Goal: Check status

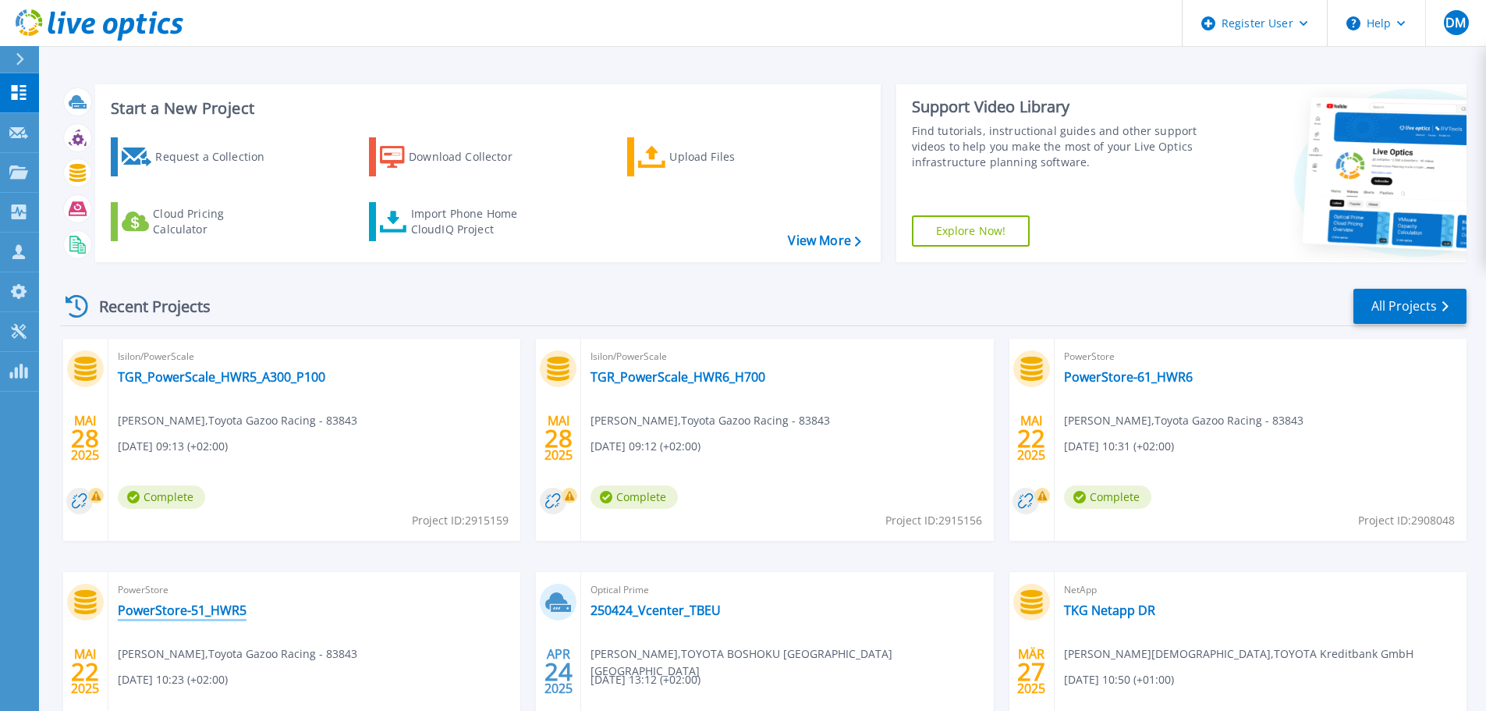
click at [181, 618] on link "PowerStore-51_HWR5" at bounding box center [182, 610] width 129 height 16
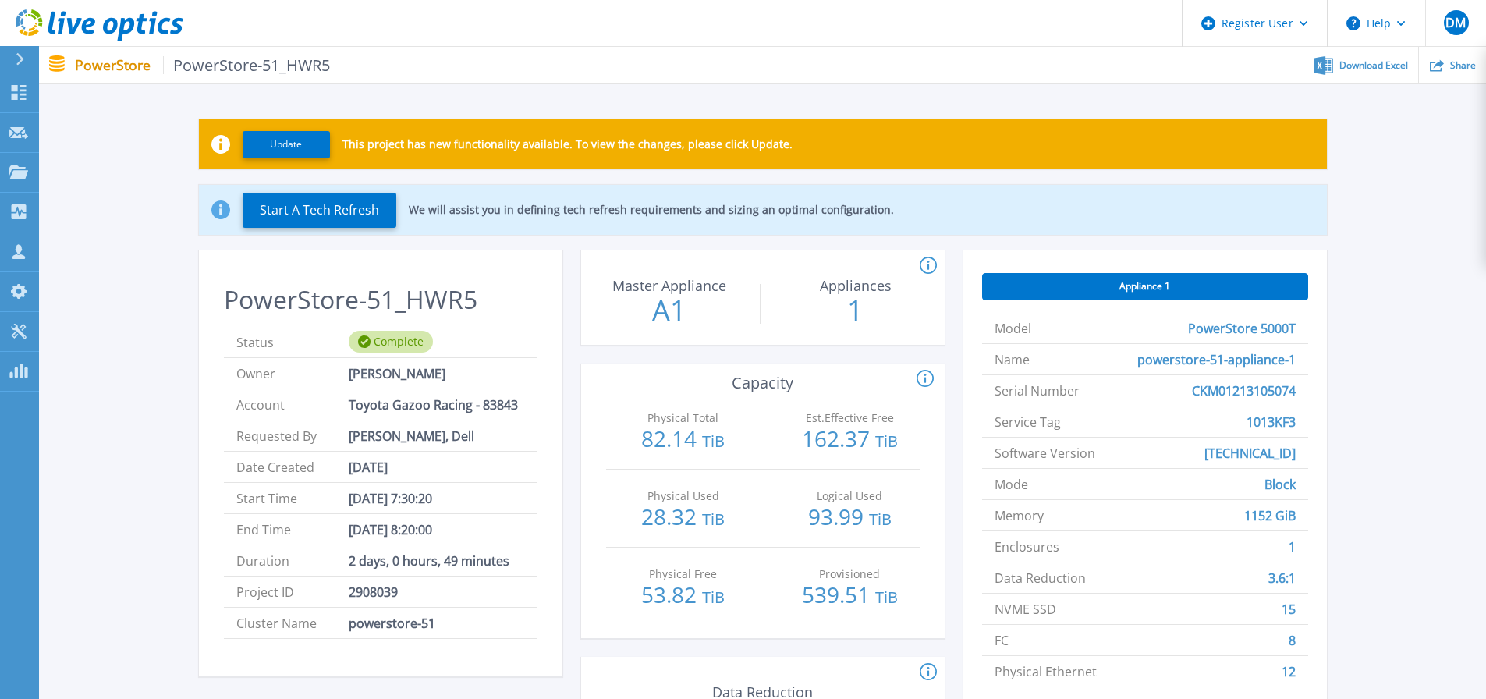
scroll to position [78, 0]
